Goal: Information Seeking & Learning: Learn about a topic

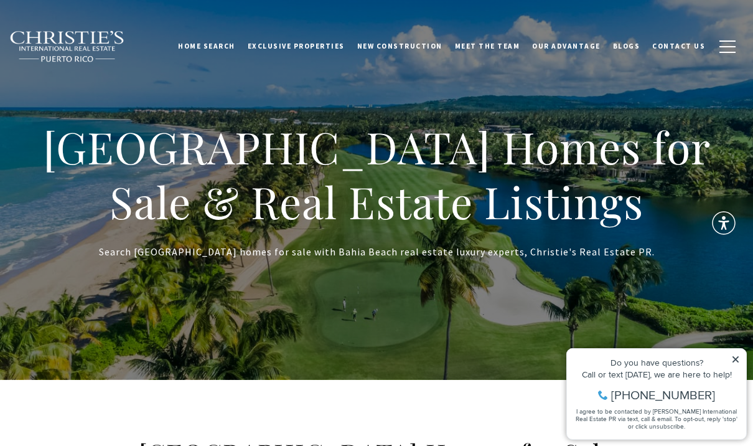
click at [734, 356] on icon at bounding box center [735, 359] width 9 height 9
click at [737, 359] on icon at bounding box center [735, 359] width 9 height 9
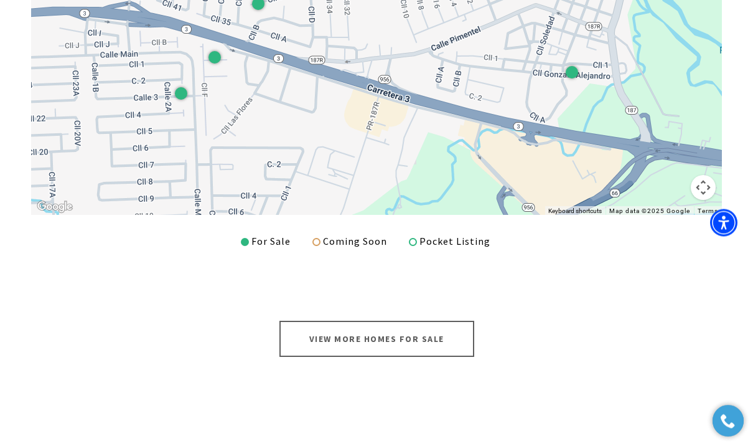
scroll to position [603, 0]
click at [427, 337] on link "View More Homes for Sale" at bounding box center [376, 338] width 195 height 36
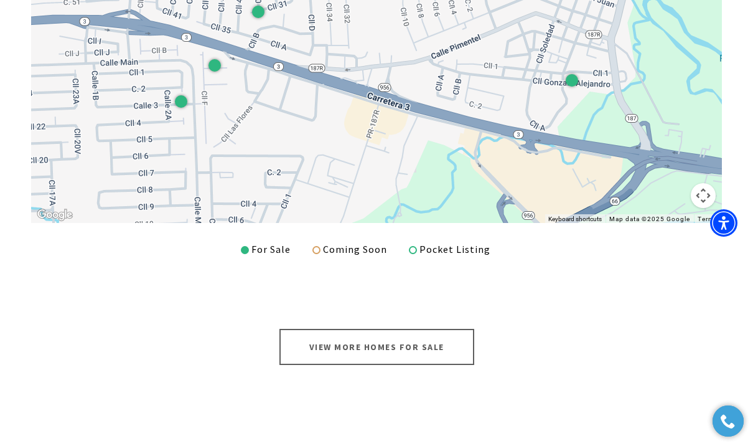
scroll to position [584, 0]
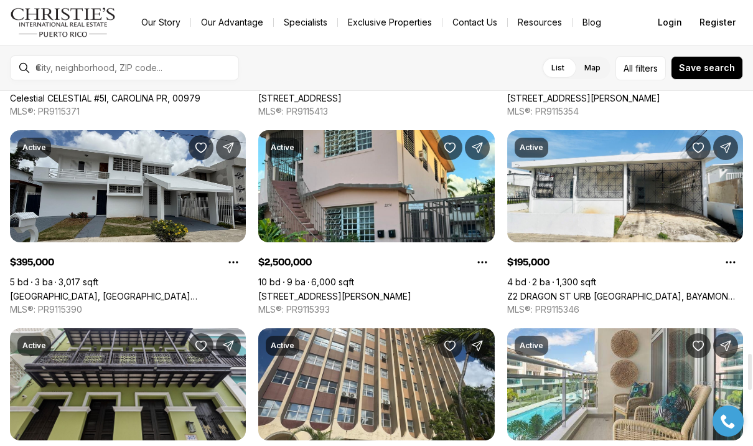
scroll to position [2561, 0]
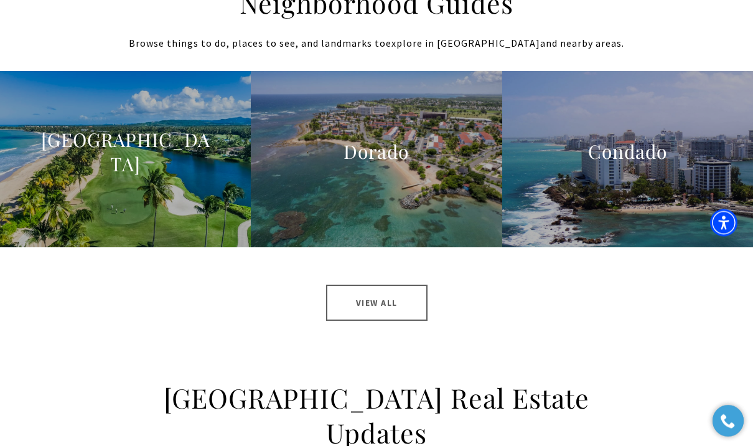
scroll to position [1263, 0]
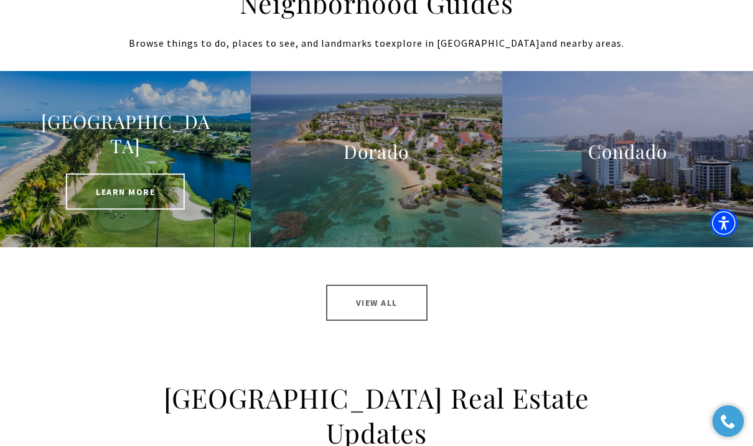
click at [98, 177] on div "St. Regis Bahia Beach Learn More" at bounding box center [124, 159] width 175 height 100
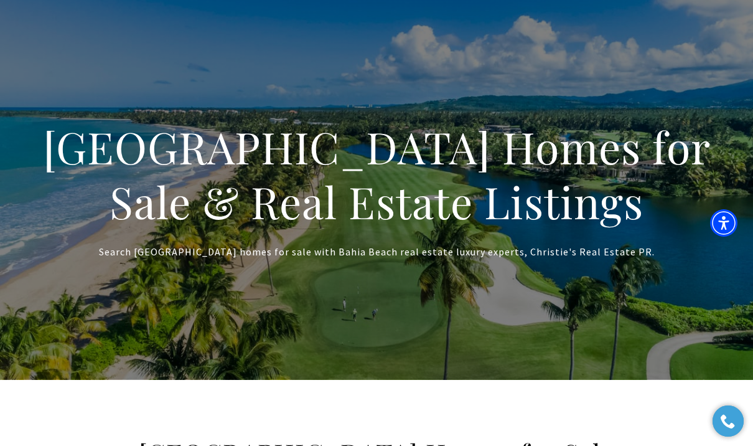
scroll to position [1307, 0]
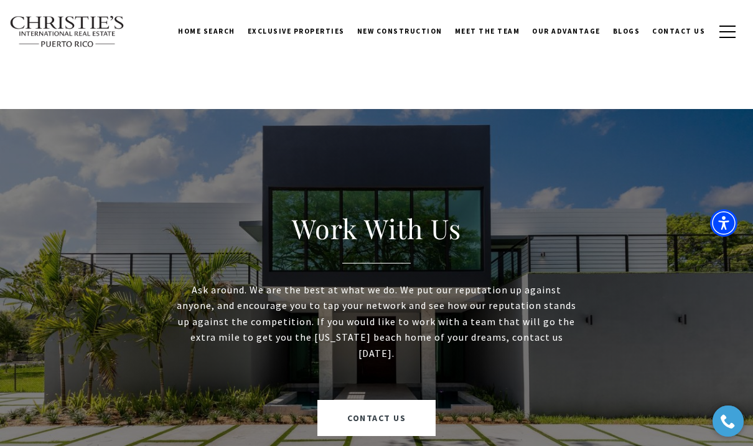
scroll to position [2114, 0]
